Goal: Task Accomplishment & Management: Manage account settings

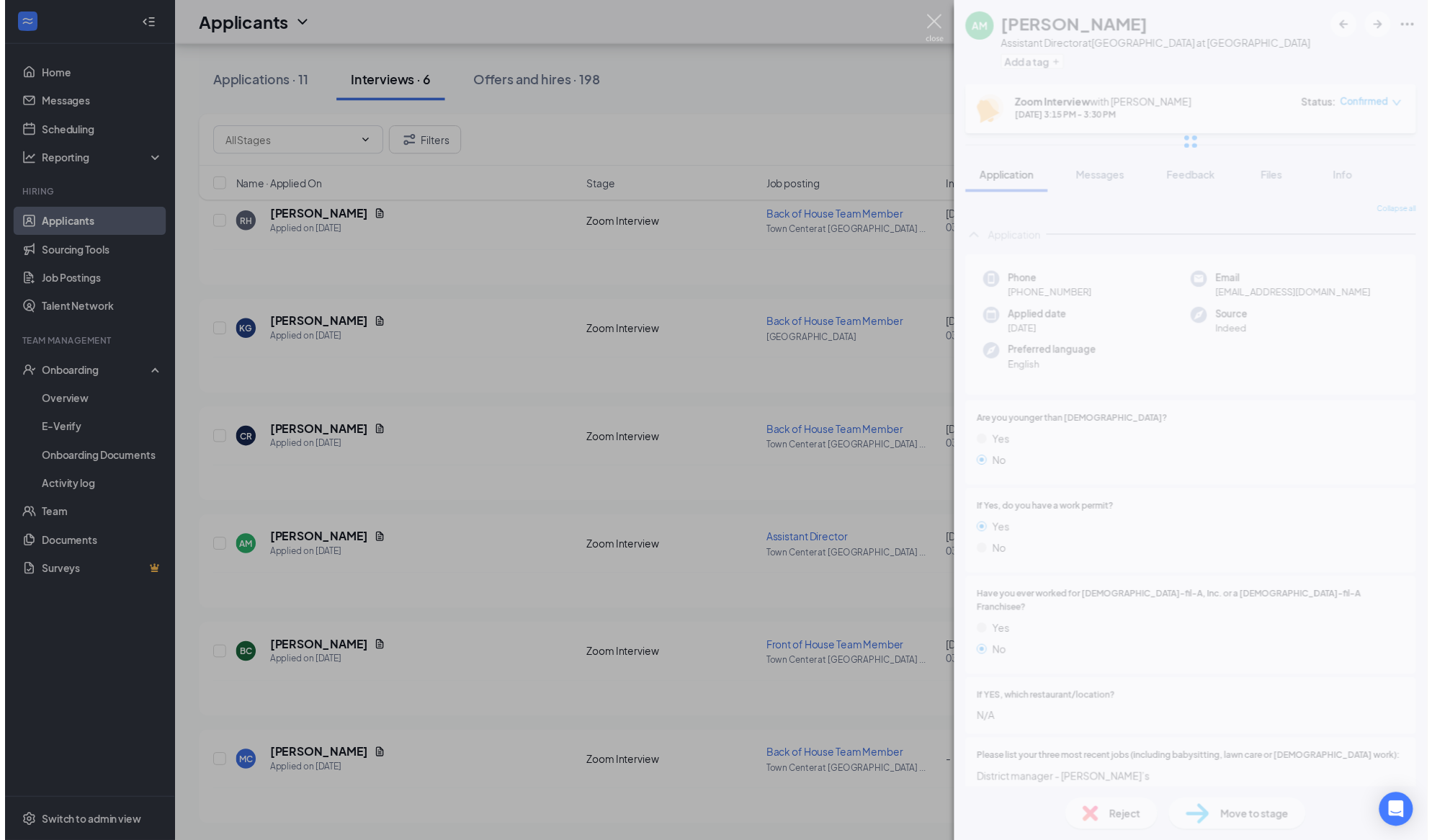
scroll to position [482, 0]
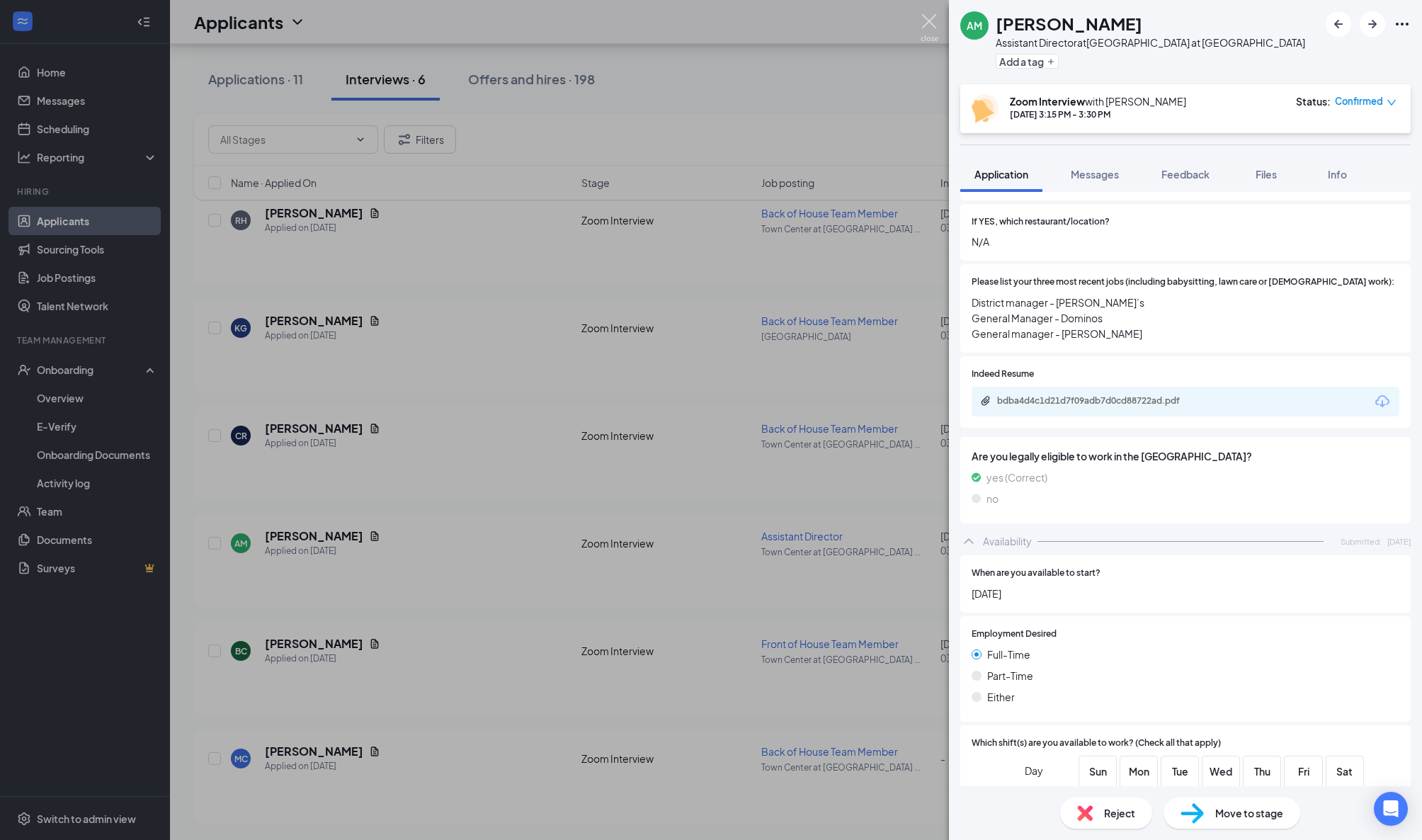
click at [927, 19] on img at bounding box center [930, 27] width 18 height 27
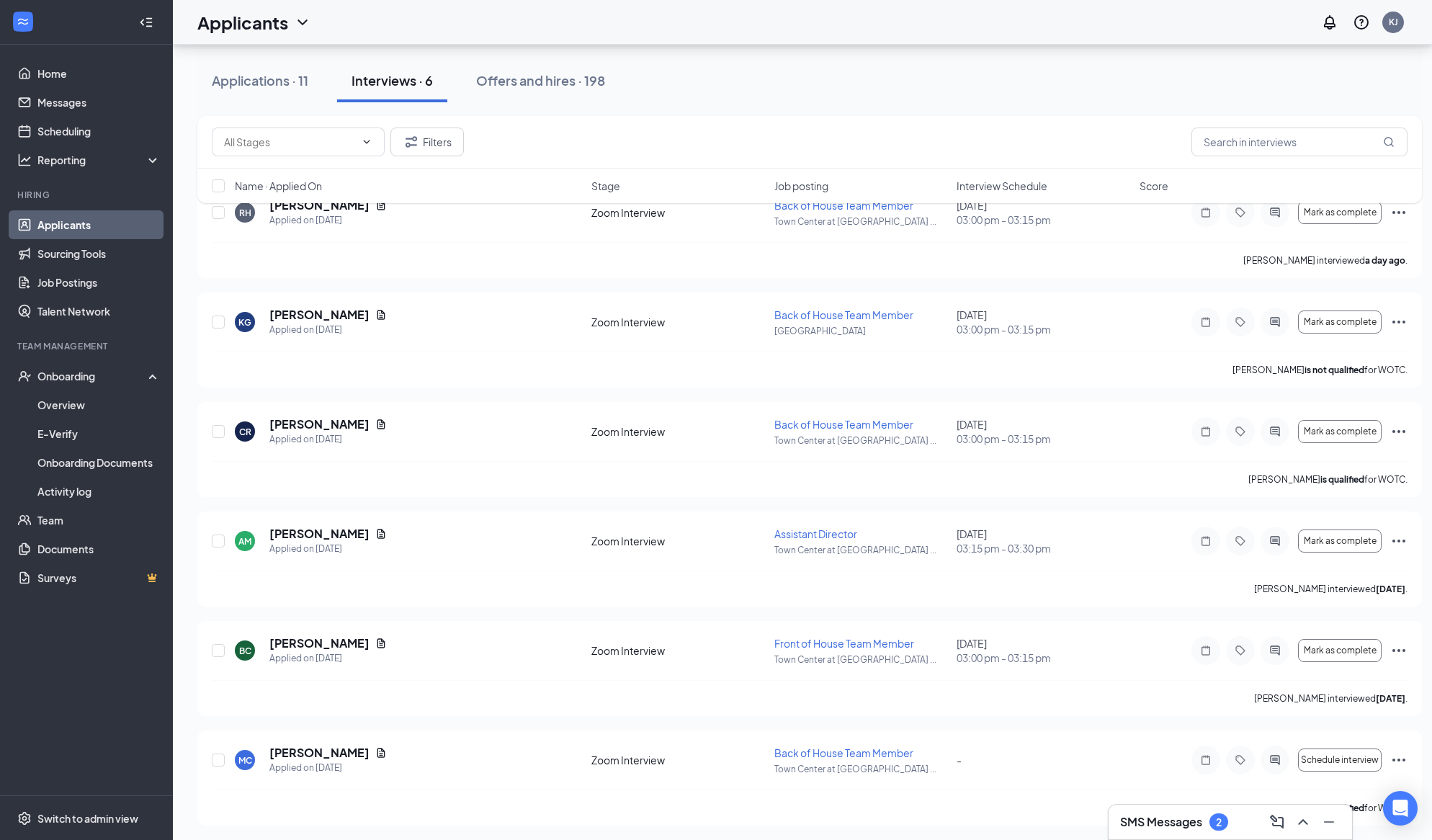
click at [373, 87] on div "Interviews · 6" at bounding box center [392, 80] width 82 height 18
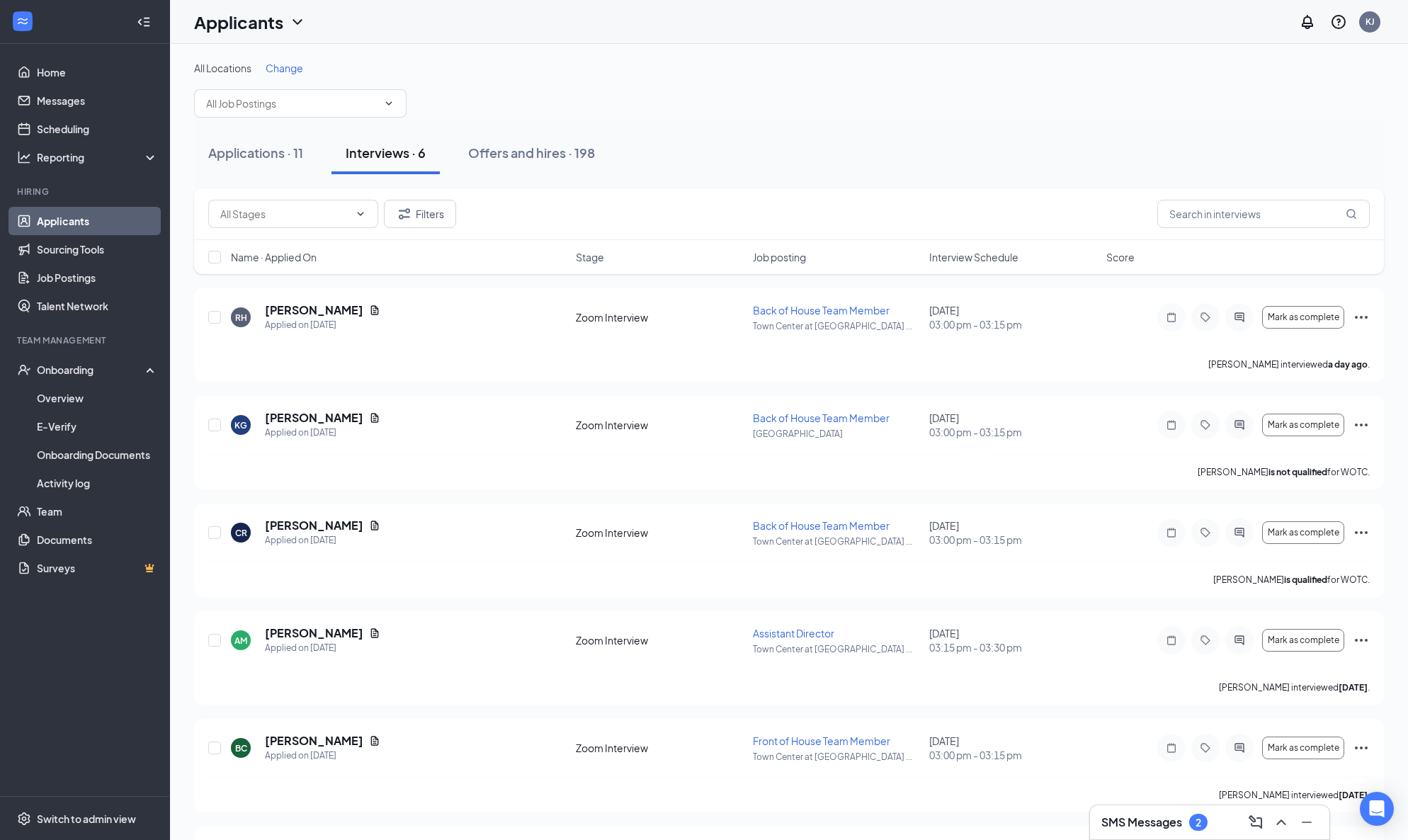
click at [1154, 825] on h3 "SMS Messages" at bounding box center [1142, 822] width 80 height 15
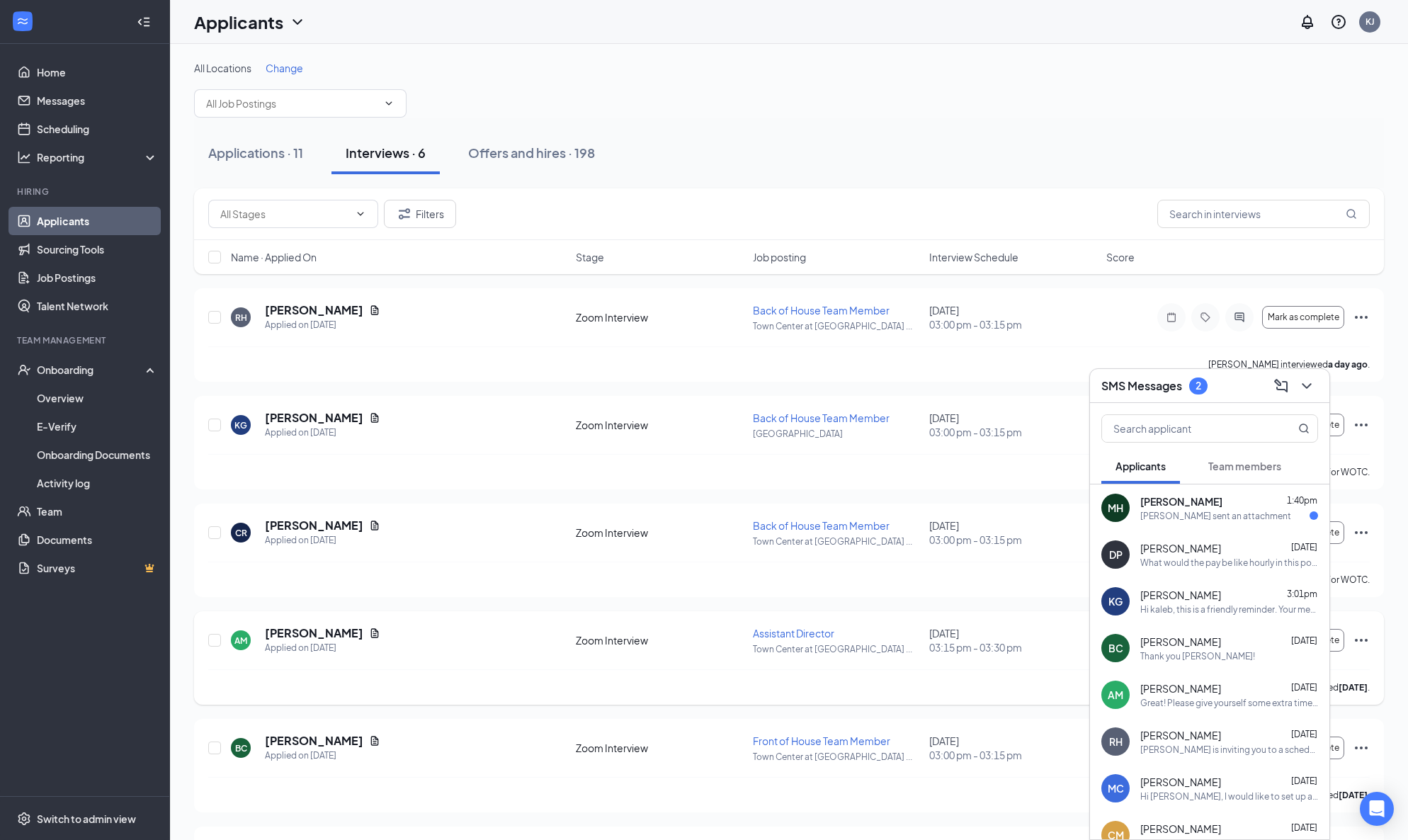
click at [936, 664] on div "AM [PERSON_NAME] Applied on [DATE] Zoom Interview Assistant Director Town Cente…" at bounding box center [788, 647] width 1161 height 43
click at [316, 316] on h5 "[PERSON_NAME]" at bounding box center [314, 310] width 98 height 15
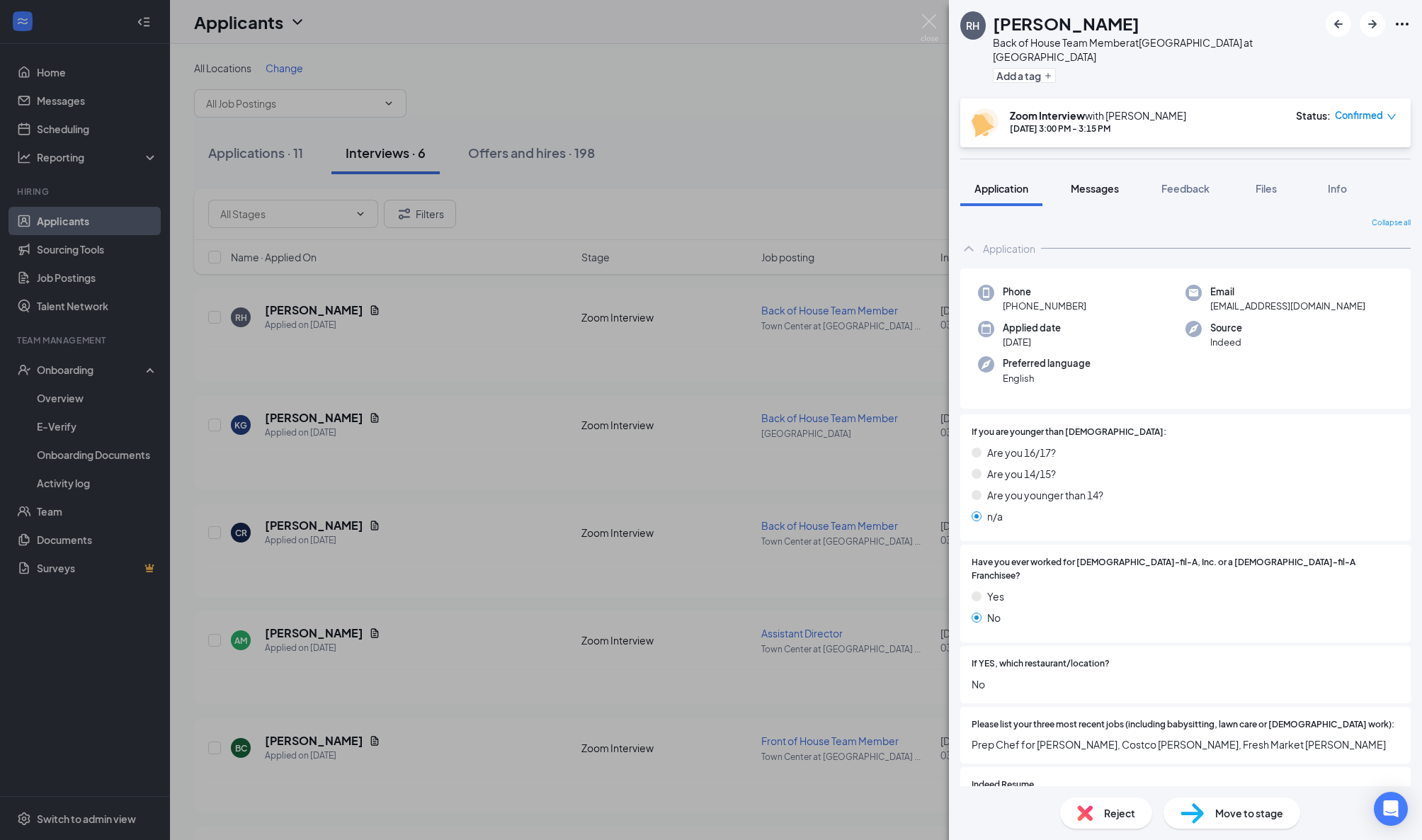
click at [1108, 181] on button "Messages" at bounding box center [1095, 188] width 77 height 35
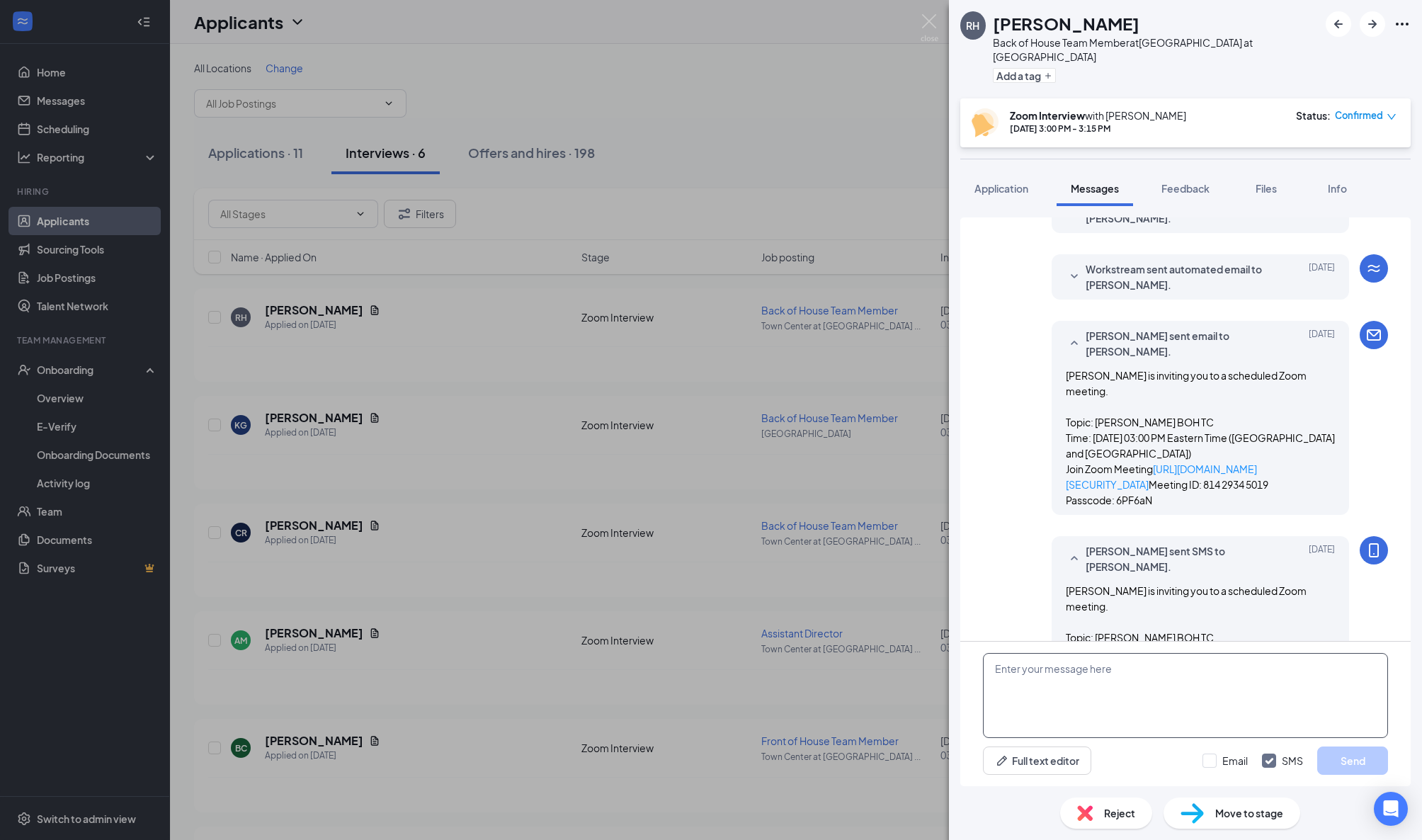
click at [1049, 683] on textarea at bounding box center [1186, 695] width 405 height 85
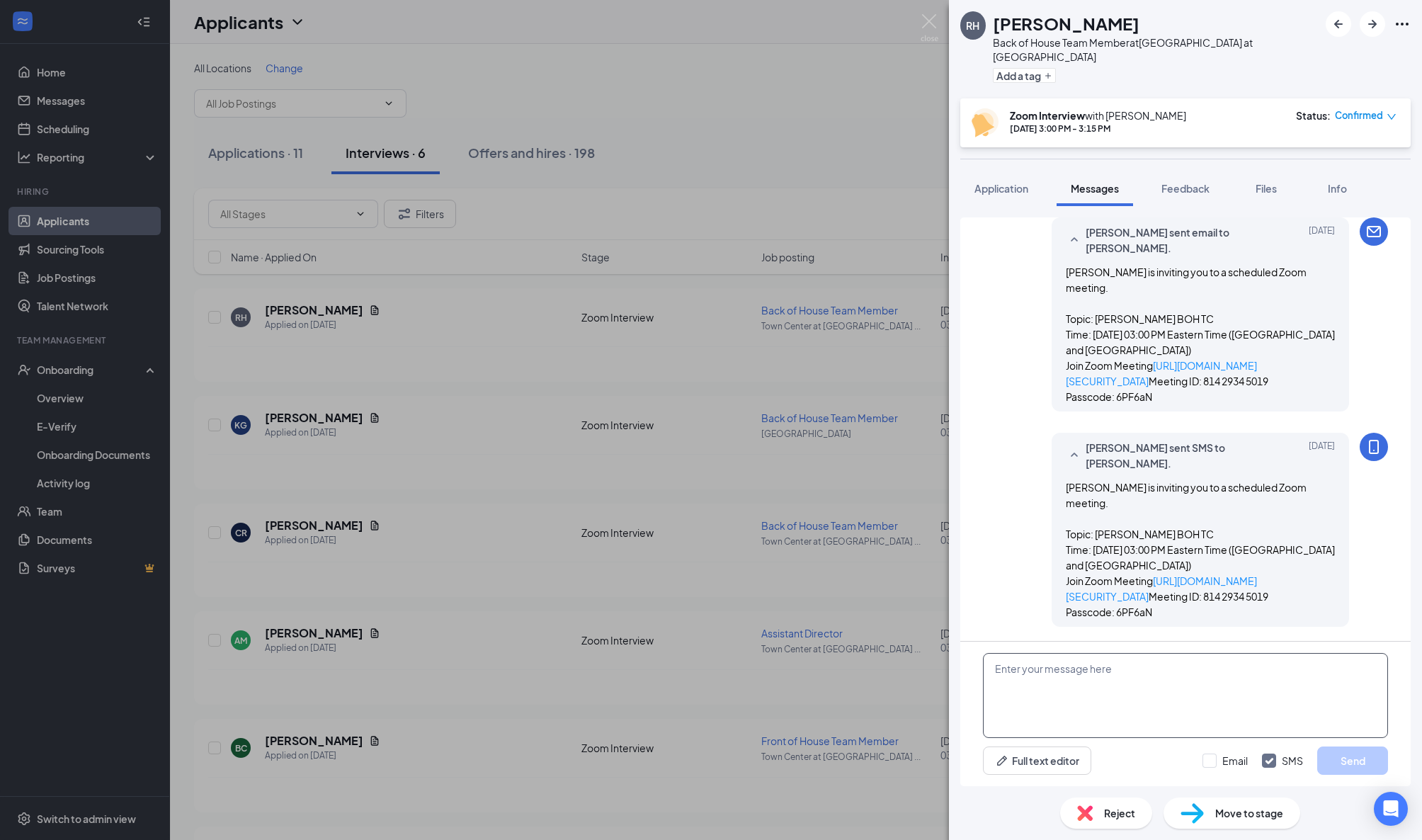
scroll to position [564, 0]
paste textarea "thank you again for taking the time to interview with [PERSON_NAME]. After care…"
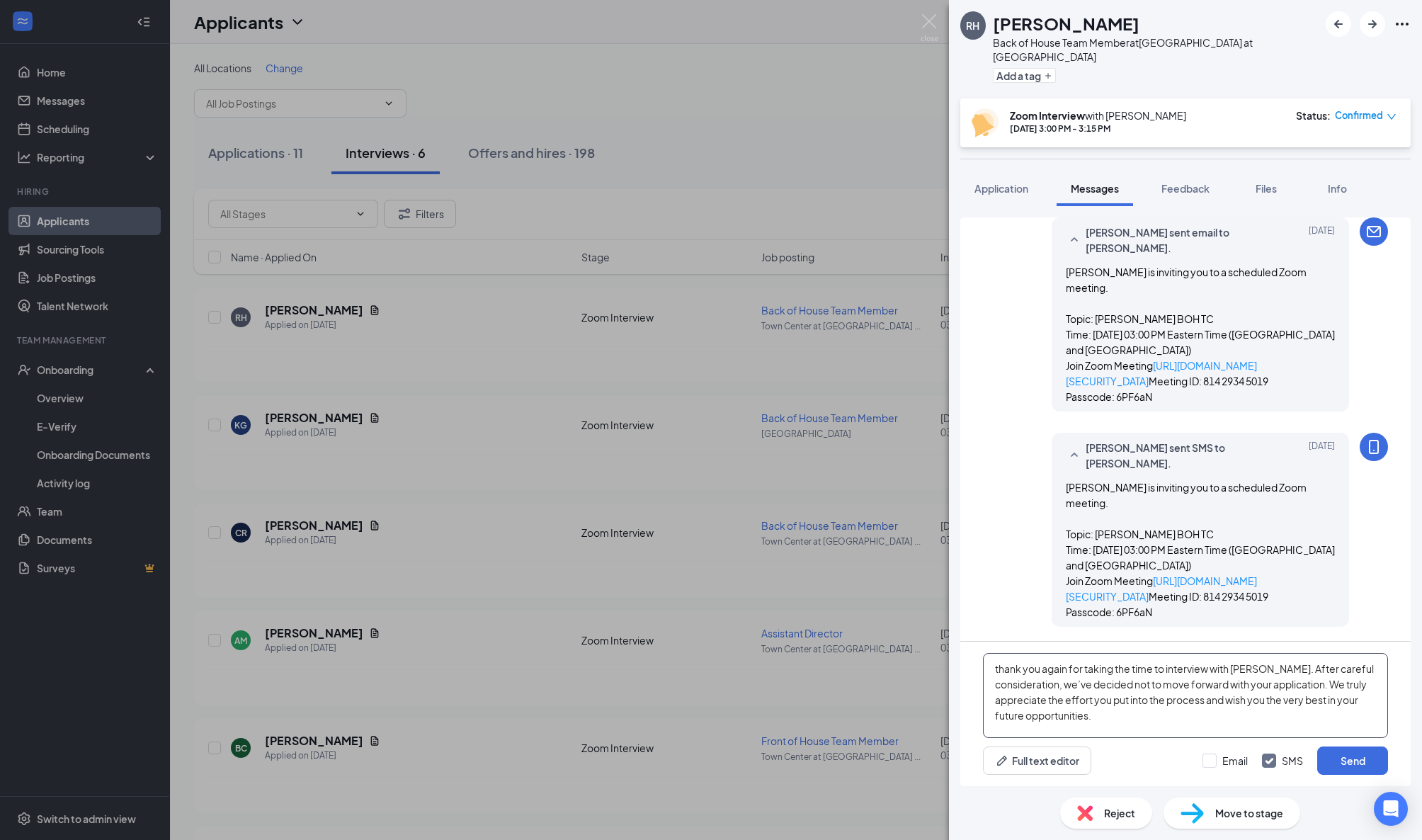
click at [992, 667] on textarea "thank you again for taking the time to interview with [PERSON_NAME]. After care…" at bounding box center [1186, 695] width 405 height 85
type textarea "Hi [PERSON_NAME], thank you again for taking the time to interview with us. Aft…"
click at [1350, 760] on button "Send" at bounding box center [1352, 761] width 71 height 28
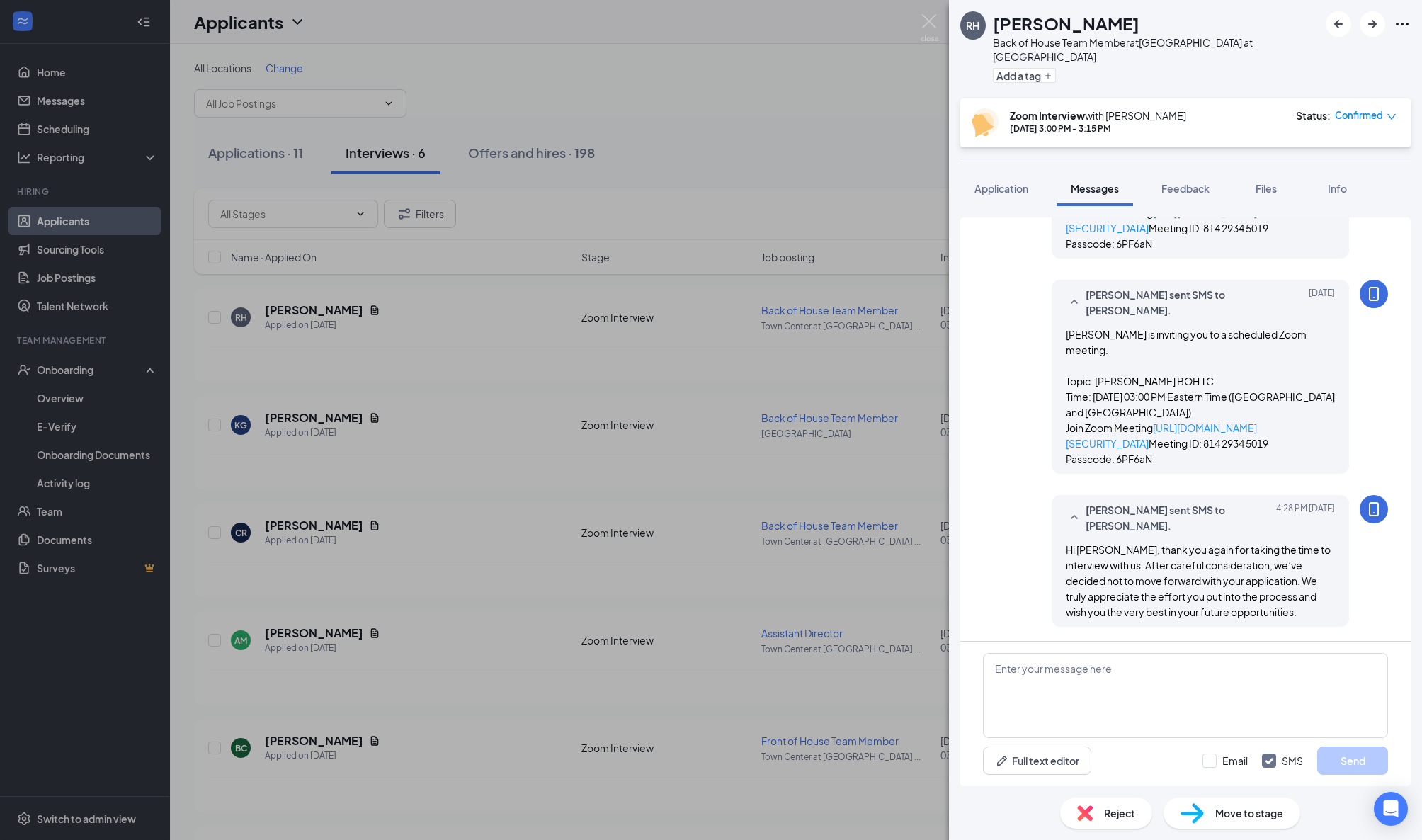
scroll to position [714, 0]
click at [1117, 814] on span "Reject" at bounding box center [1120, 813] width 31 height 15
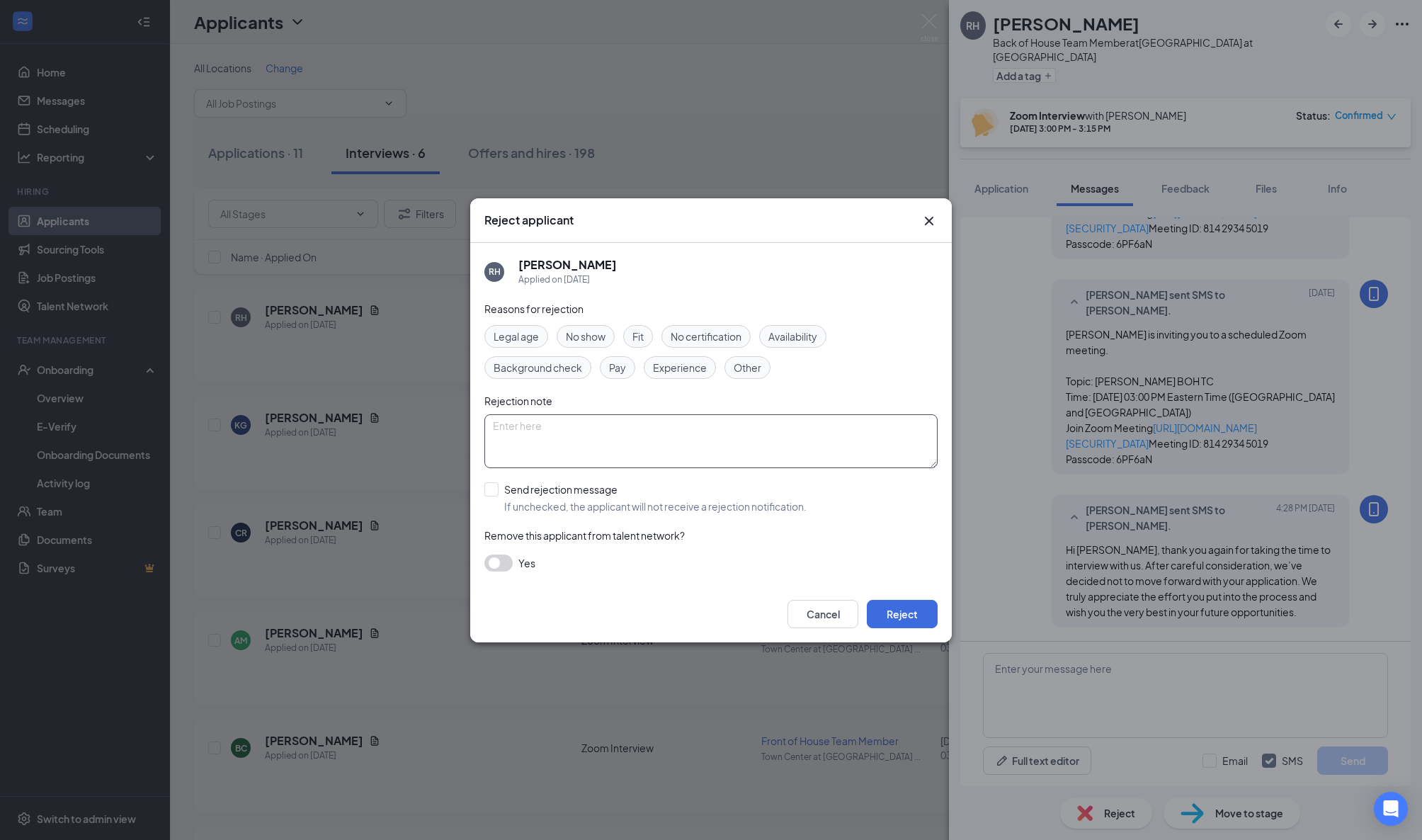
click at [544, 432] on textarea at bounding box center [711, 441] width 454 height 54
click at [497, 494] on div at bounding box center [491, 489] width 14 height 14
click at [497, 494] on input "Send rejection message If unchecked, the applicant will not receive a rejection…" at bounding box center [645, 498] width 322 height 31
checkbox input "true"
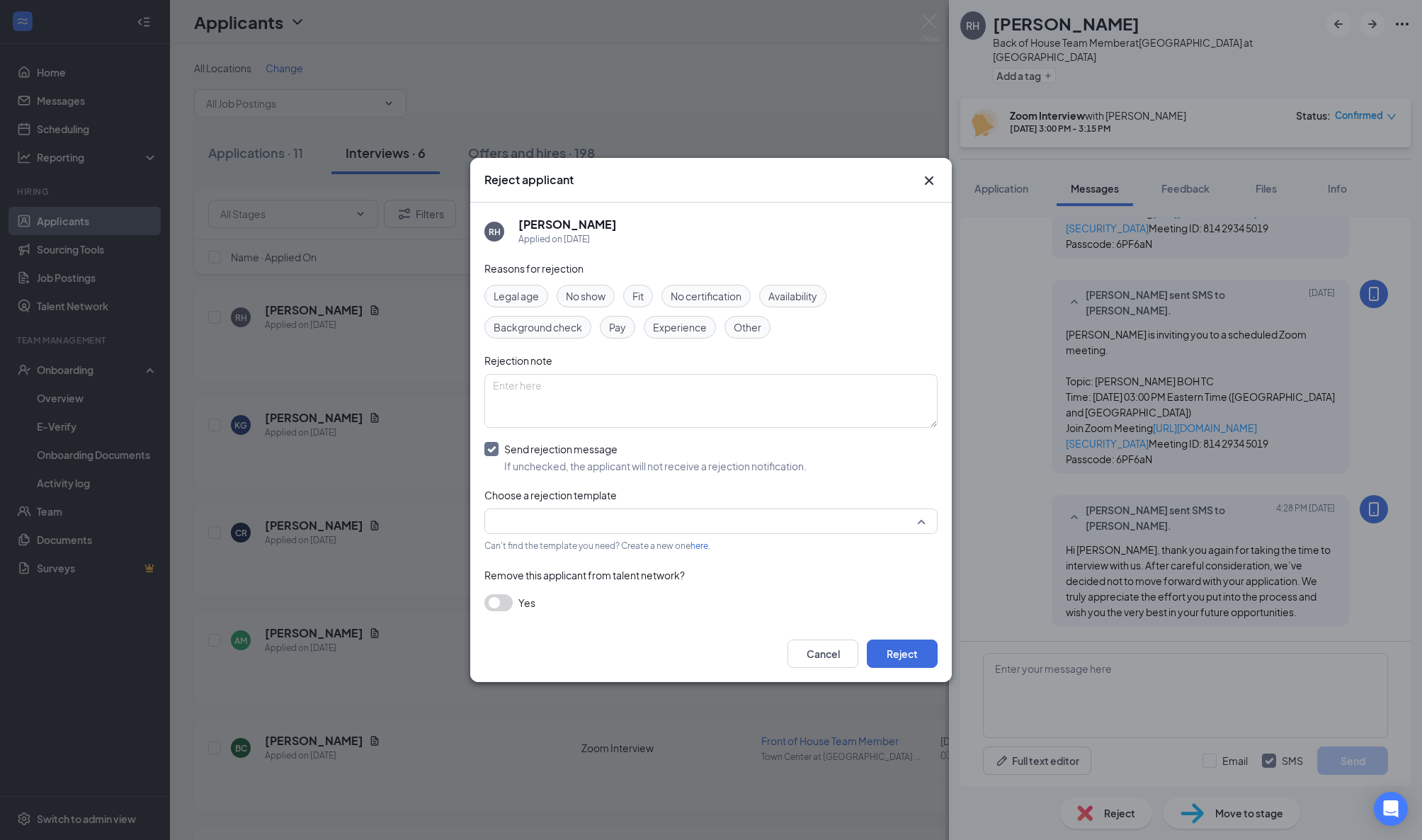
click at [544, 528] on input "search" at bounding box center [706, 521] width 426 height 24
click at [548, 489] on span "Post Interview Rejection Template" at bounding box center [574, 485] width 157 height 15
click at [896, 655] on button "Reject" at bounding box center [902, 654] width 71 height 28
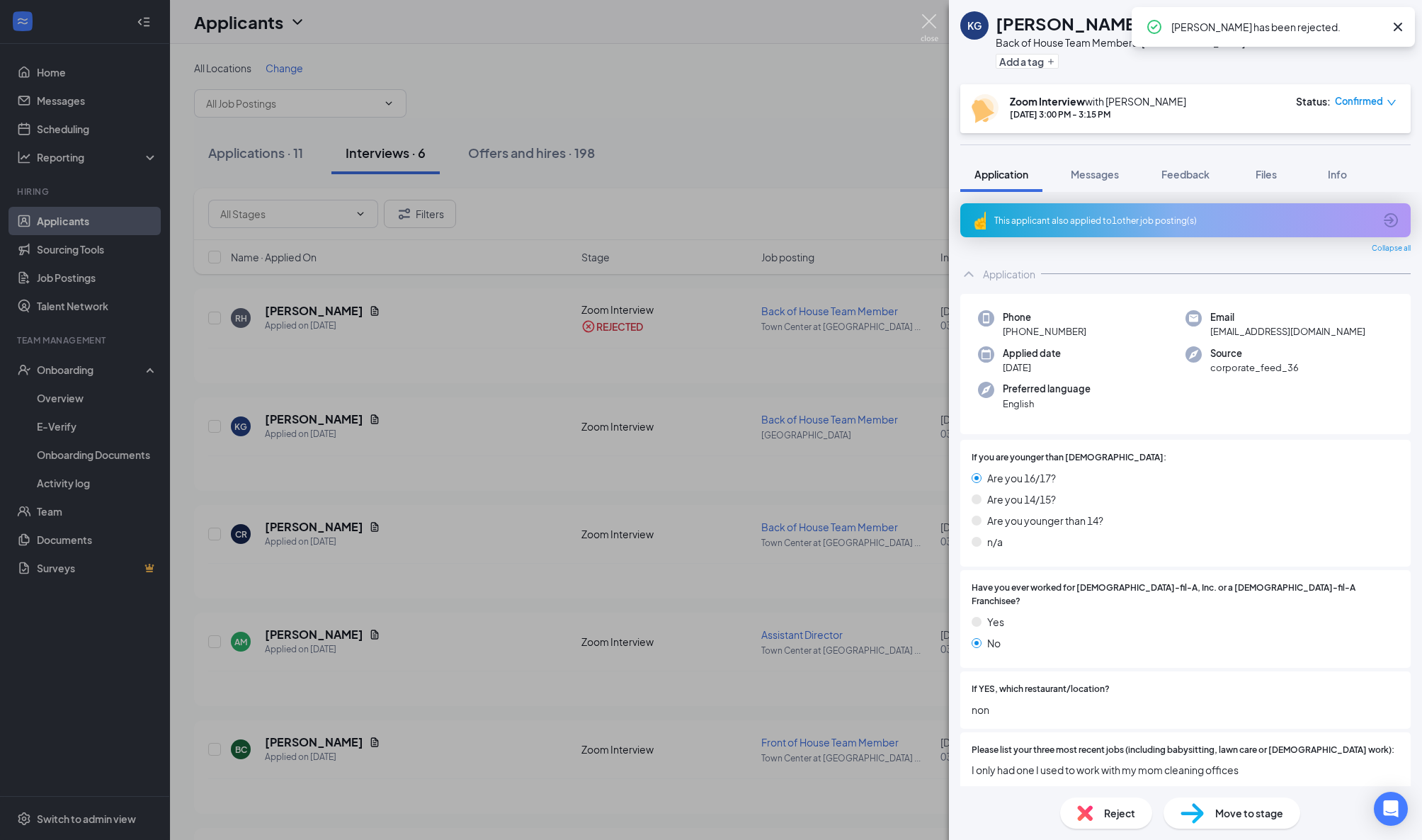
click at [931, 23] on img at bounding box center [930, 27] width 18 height 27
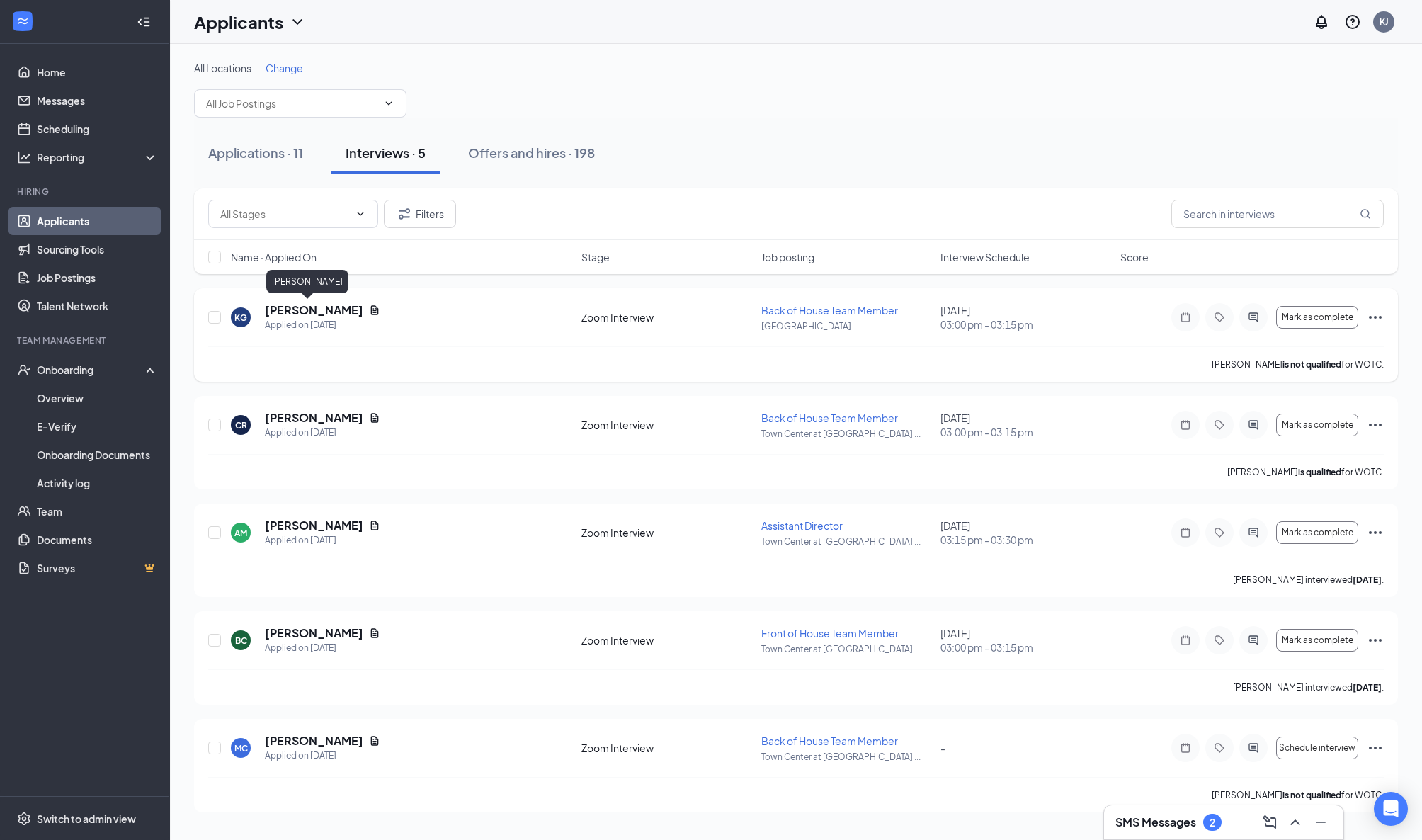
click at [332, 310] on h5 "[PERSON_NAME]" at bounding box center [314, 310] width 98 height 15
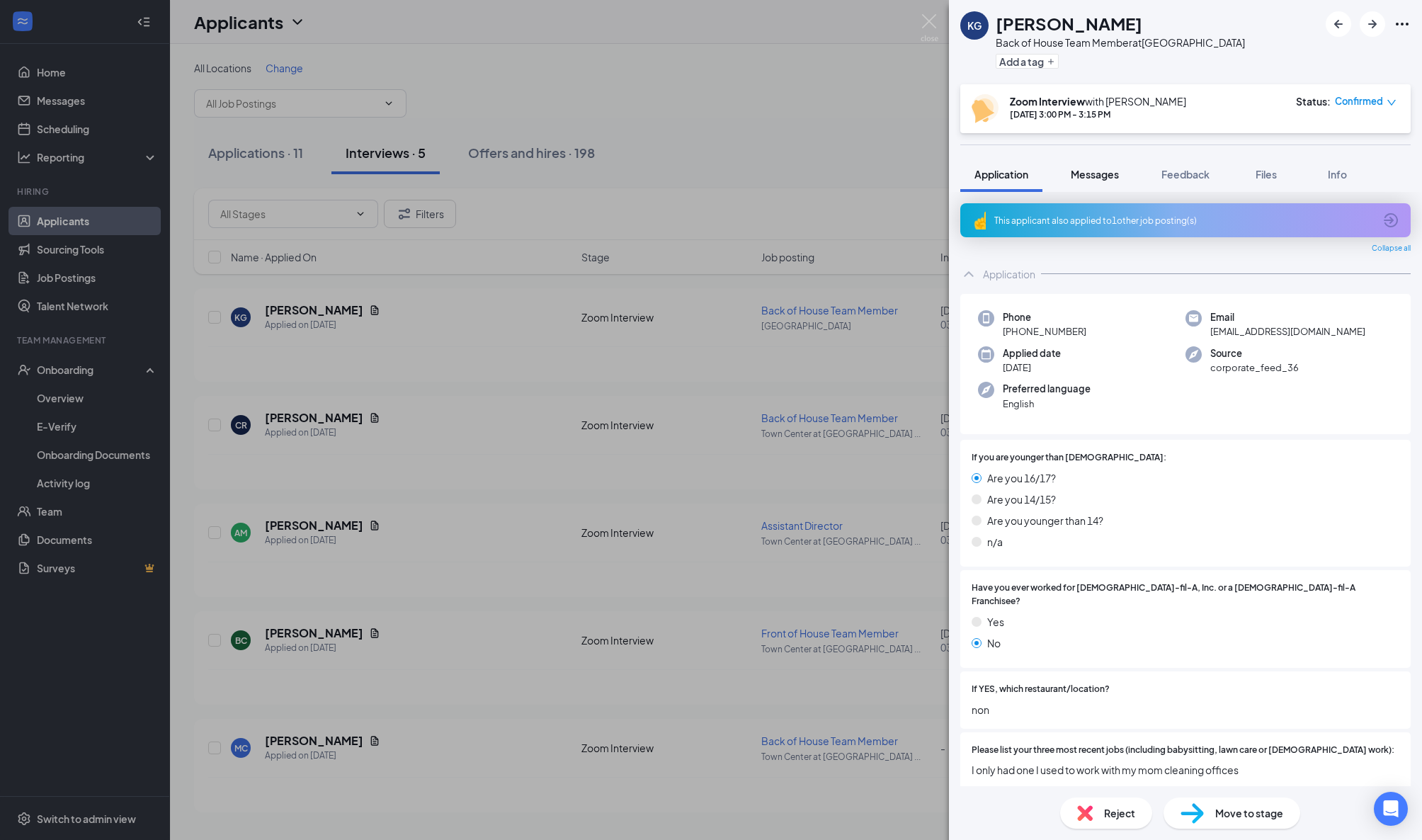
click at [1102, 168] on span "Messages" at bounding box center [1095, 174] width 48 height 12
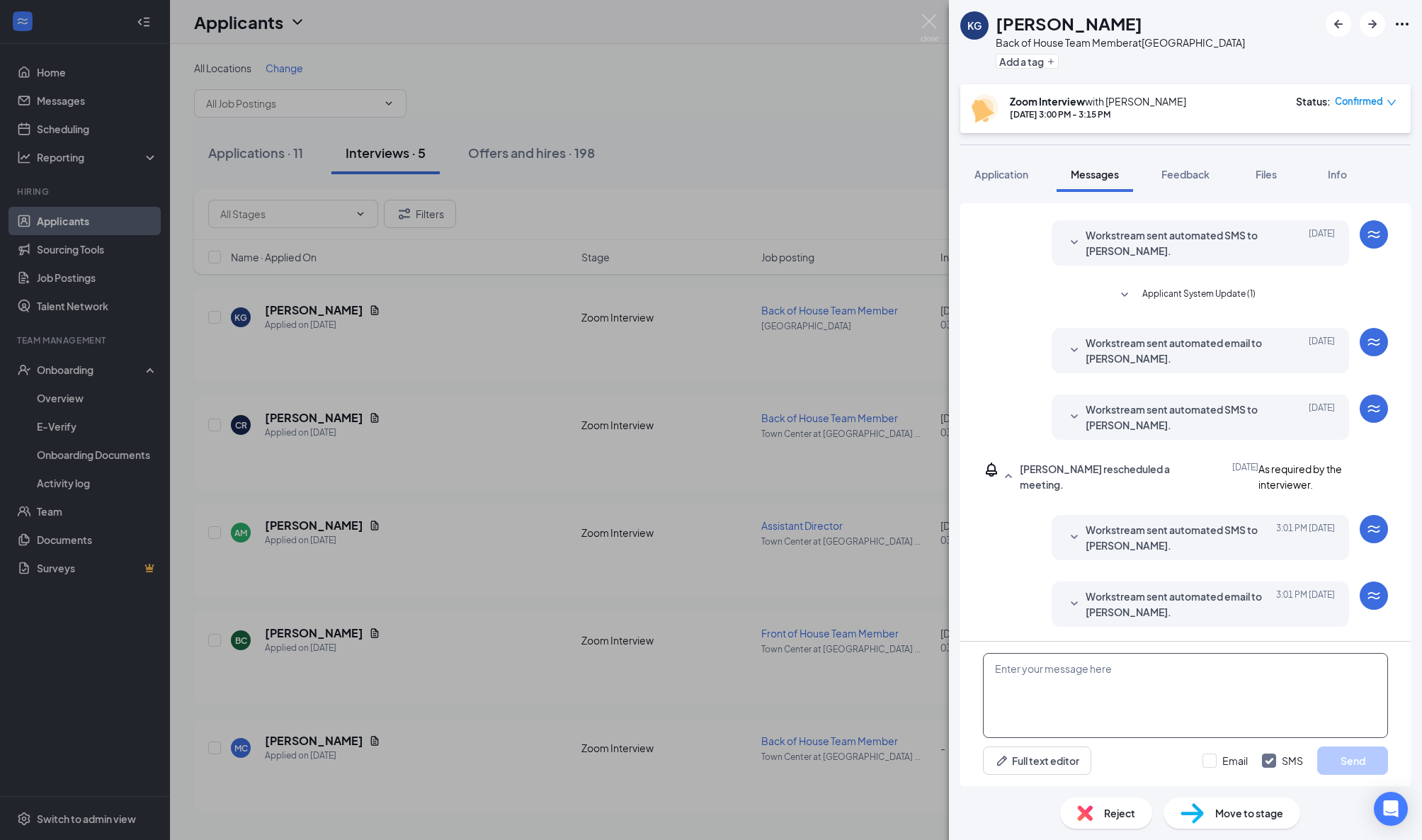
scroll to position [265, 0]
click at [1026, 672] on textarea at bounding box center [1186, 695] width 405 height 85
paste textarea "thank you again for taking the time to interview with [PERSON_NAME]. After care…"
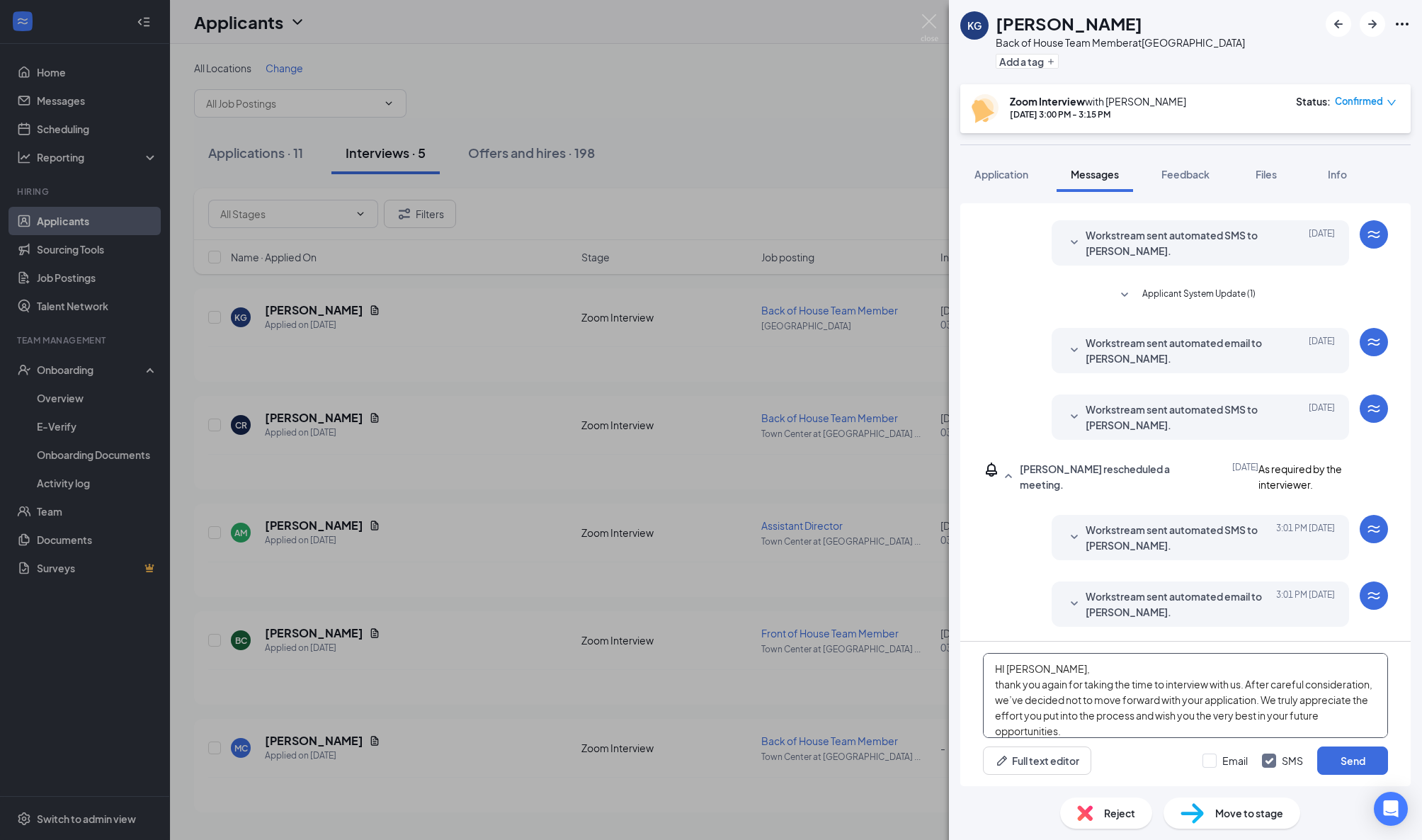
click at [998, 686] on textarea "HI [PERSON_NAME], thank you again for taking the time to interview with us. Aft…" at bounding box center [1186, 695] width 405 height 85
type textarea "HI [PERSON_NAME], thank you again for taking the time to interview with us. Aft…"
click at [1331, 757] on button "Send" at bounding box center [1352, 761] width 71 height 28
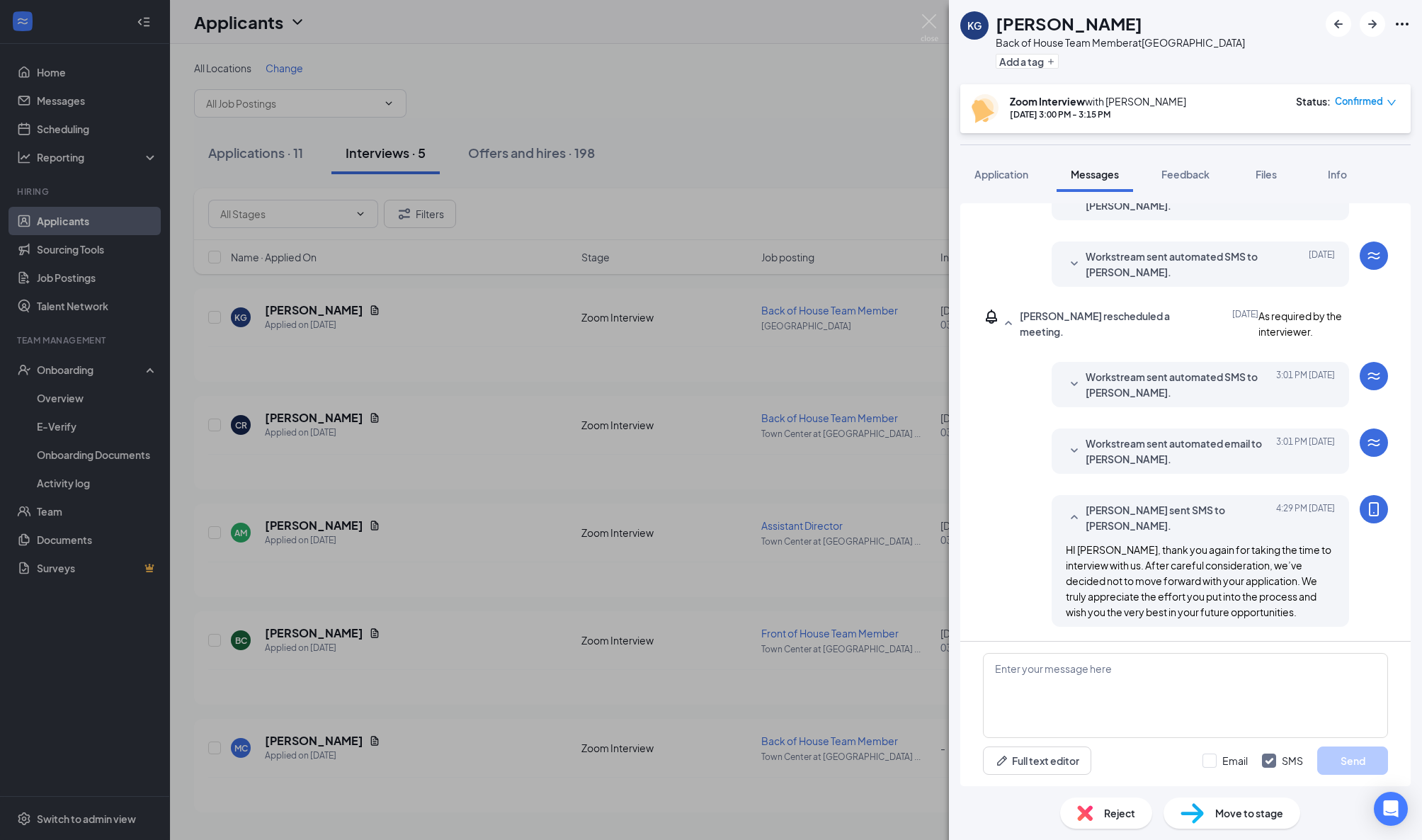
scroll to position [415, 0]
click at [1120, 808] on span "Reject" at bounding box center [1120, 813] width 31 height 15
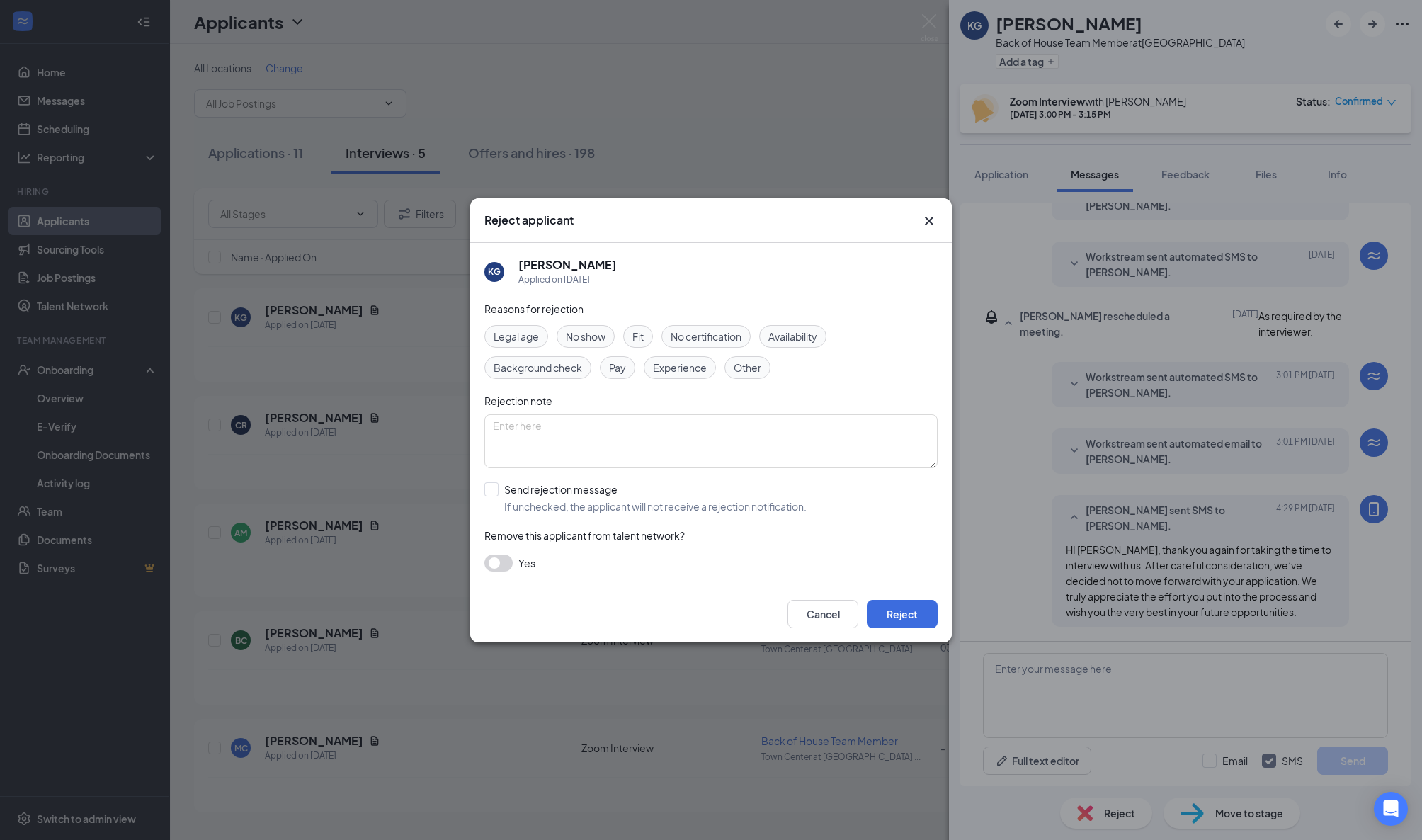
click at [758, 380] on div "Reasons for rejection Legal age No show Fit No certification Availability Backg…" at bounding box center [711, 443] width 454 height 284
click at [755, 372] on span "Other" at bounding box center [747, 368] width 27 height 15
click at [726, 420] on textarea at bounding box center [711, 441] width 454 height 54
click at [884, 608] on button "Reject" at bounding box center [902, 614] width 71 height 28
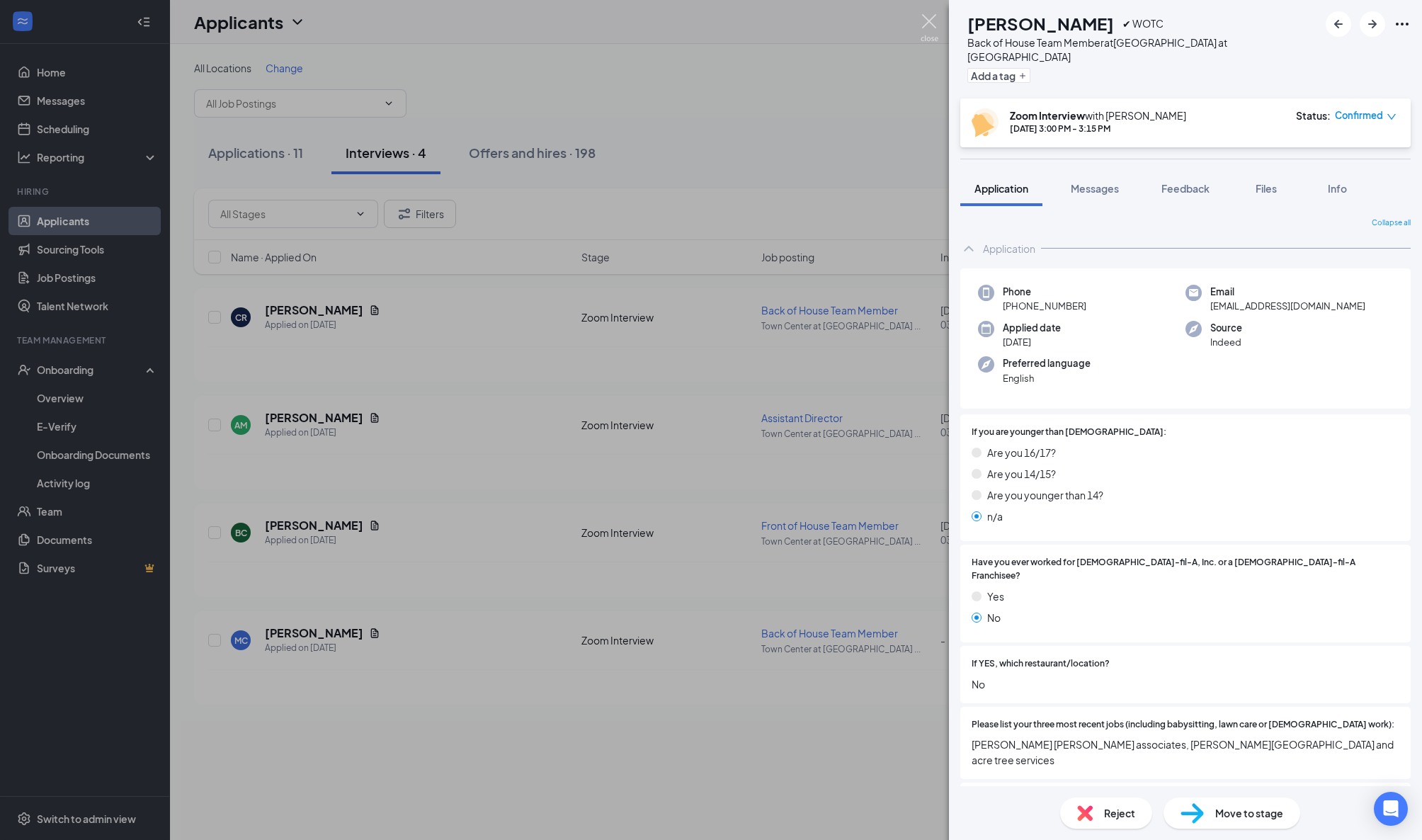
click at [927, 23] on img at bounding box center [930, 27] width 18 height 27
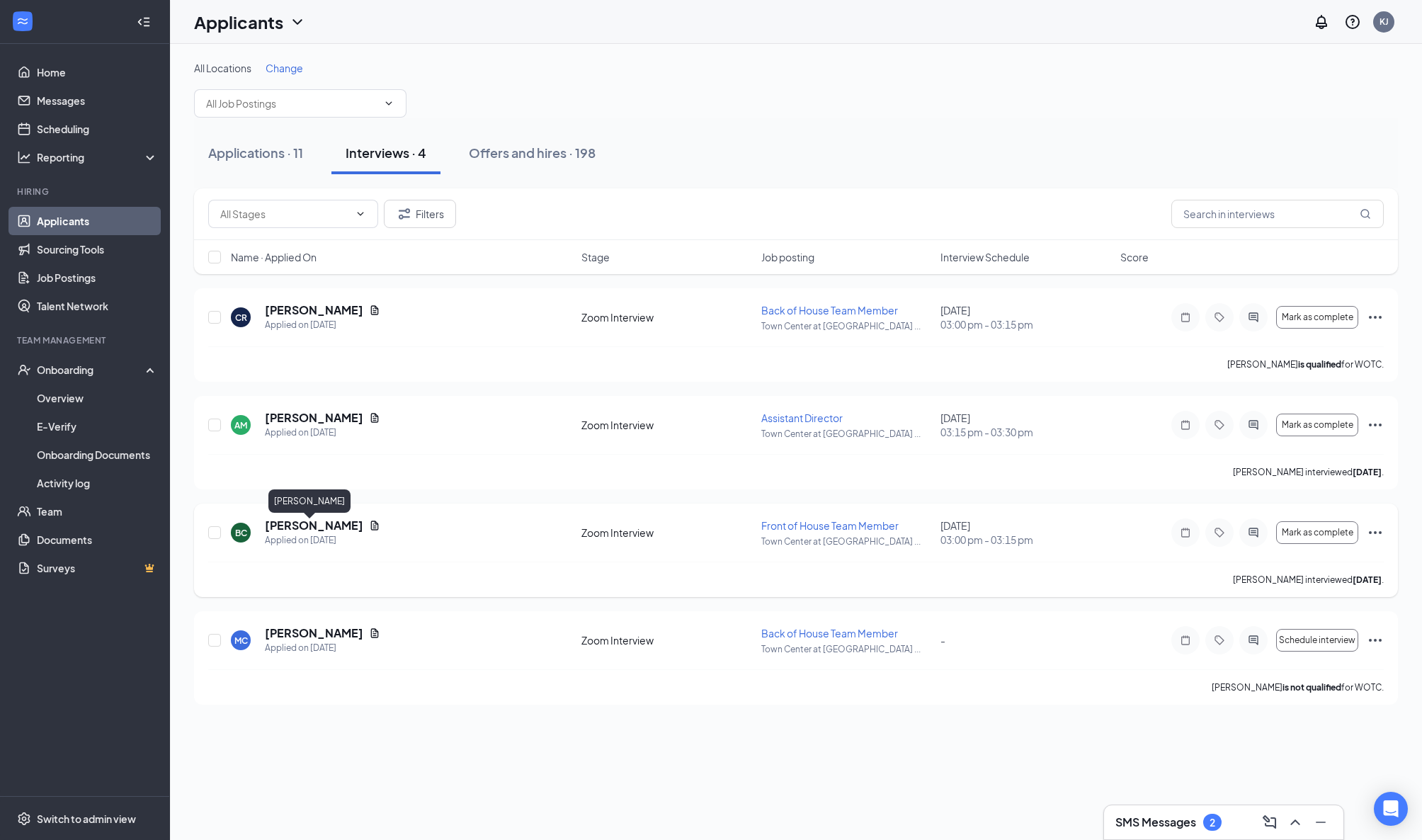
click at [304, 528] on h5 "[PERSON_NAME]" at bounding box center [314, 525] width 98 height 15
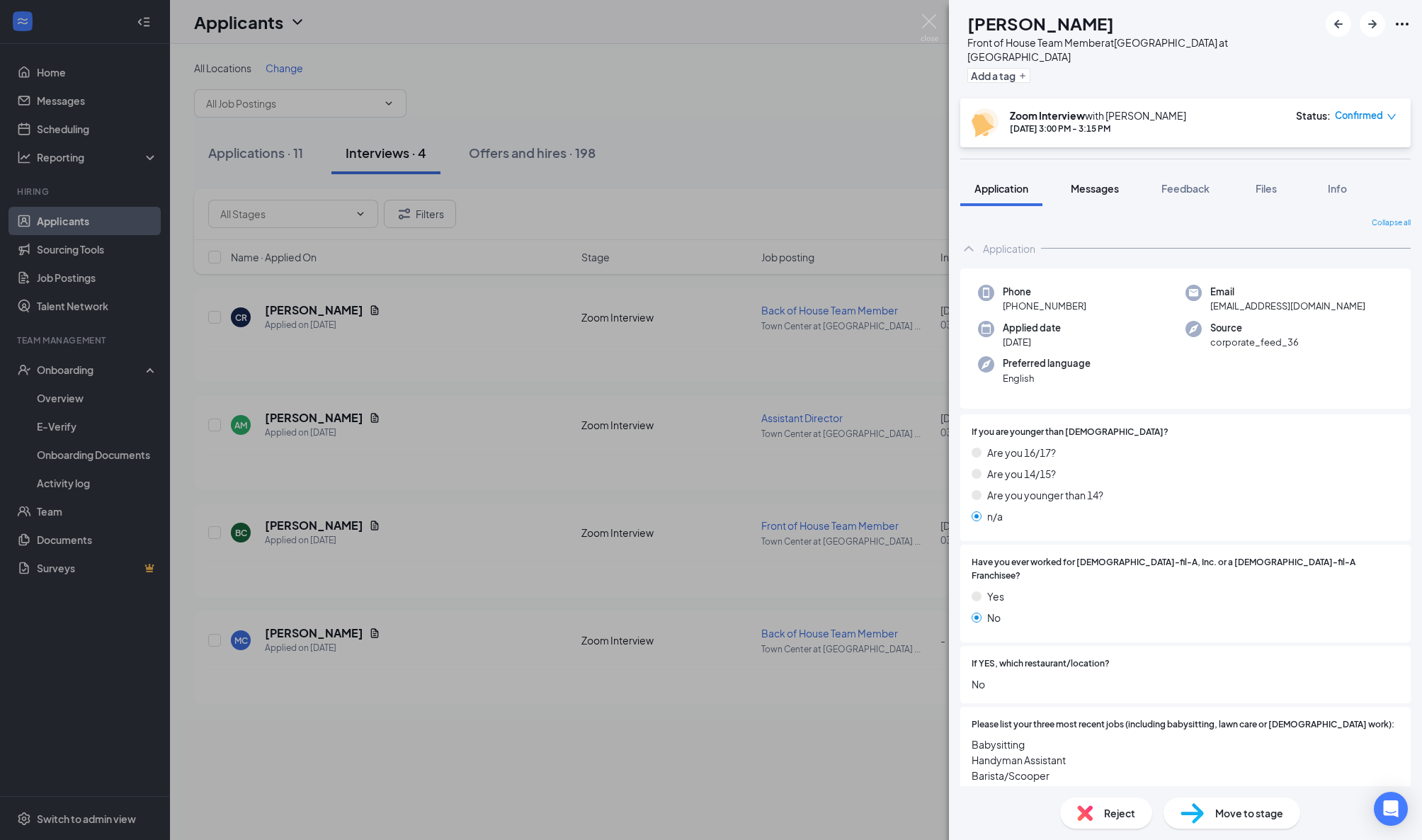
click at [1108, 182] on span "Messages" at bounding box center [1095, 188] width 48 height 12
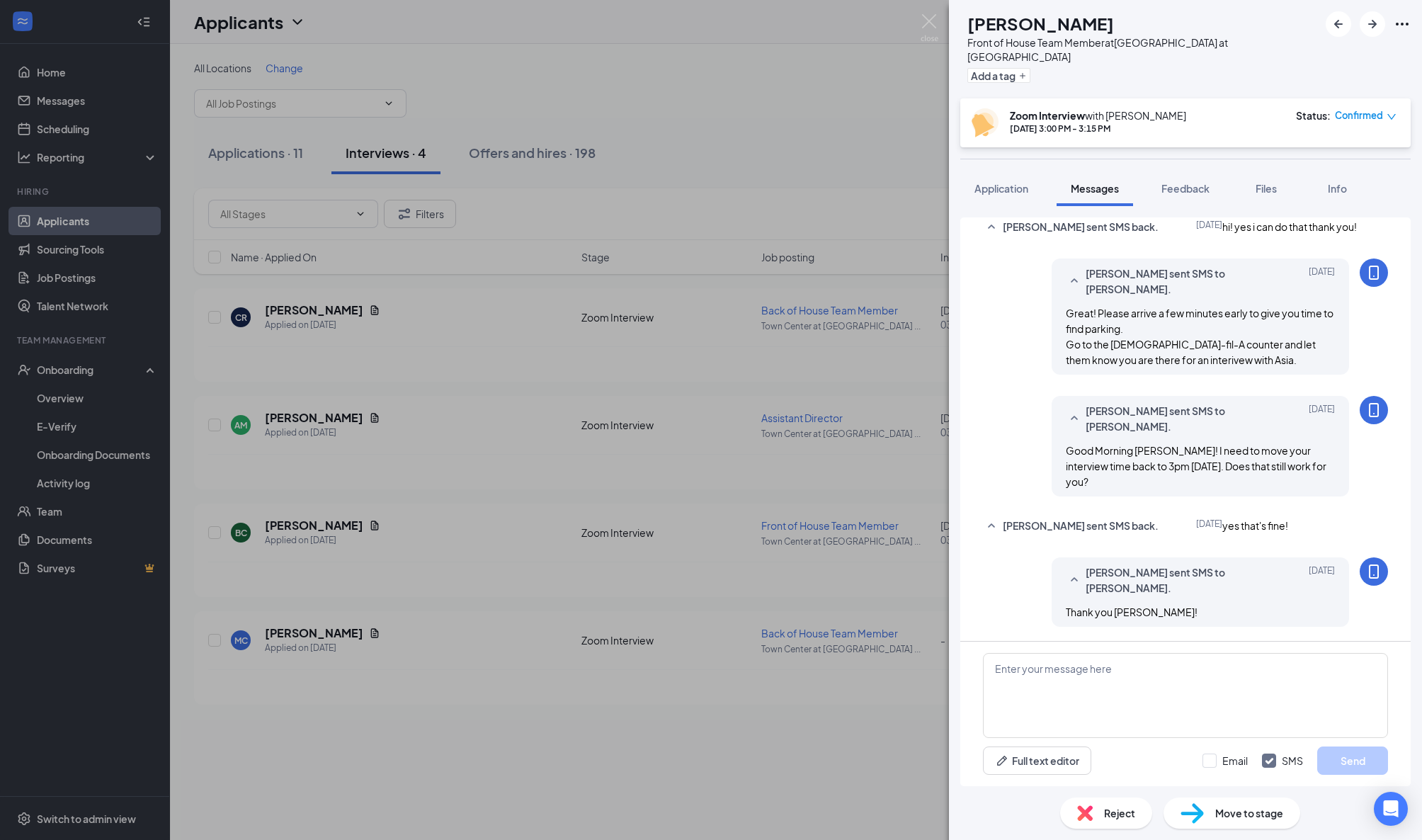
scroll to position [612, 0]
